Goal: Information Seeking & Learning: Learn about a topic

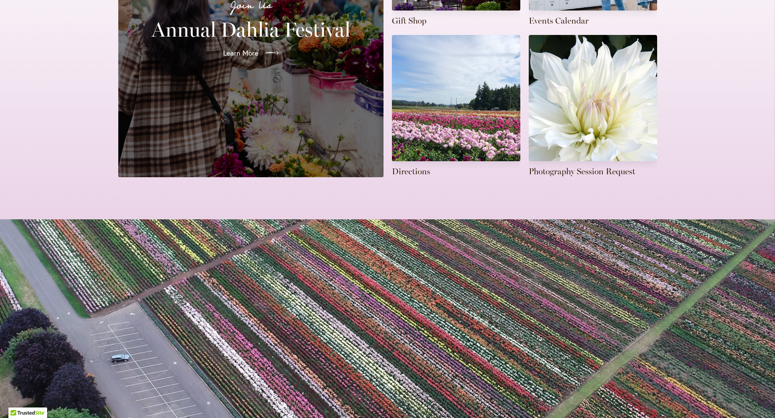
scroll to position [210, 0]
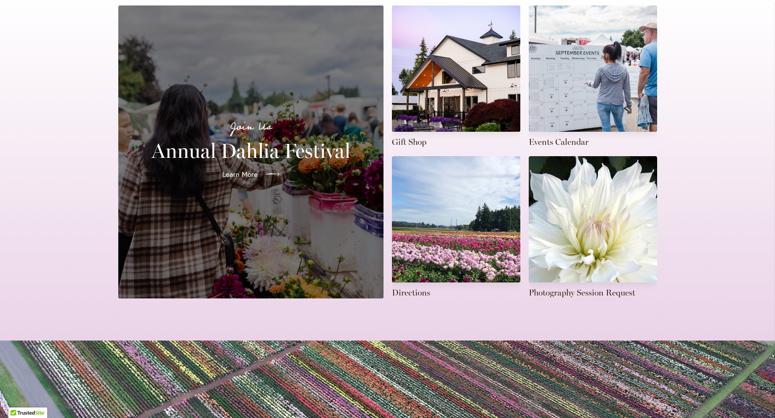
click at [240, 169] on span "Learn More" at bounding box center [239, 174] width 35 height 10
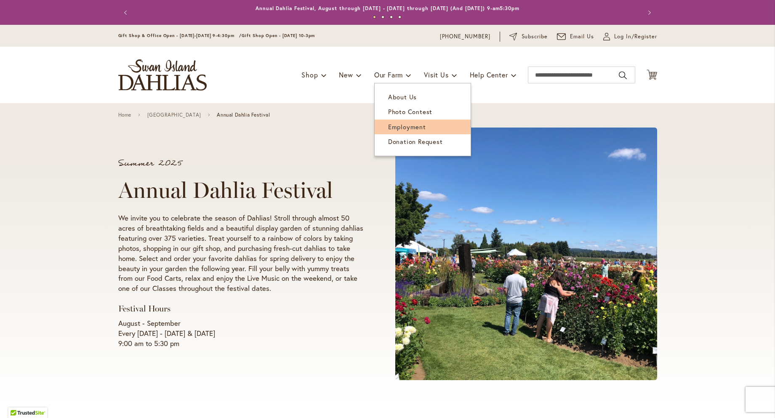
click at [396, 126] on span "Employment" at bounding box center [407, 126] width 38 height 8
